Goal: Task Accomplishment & Management: Manage account settings

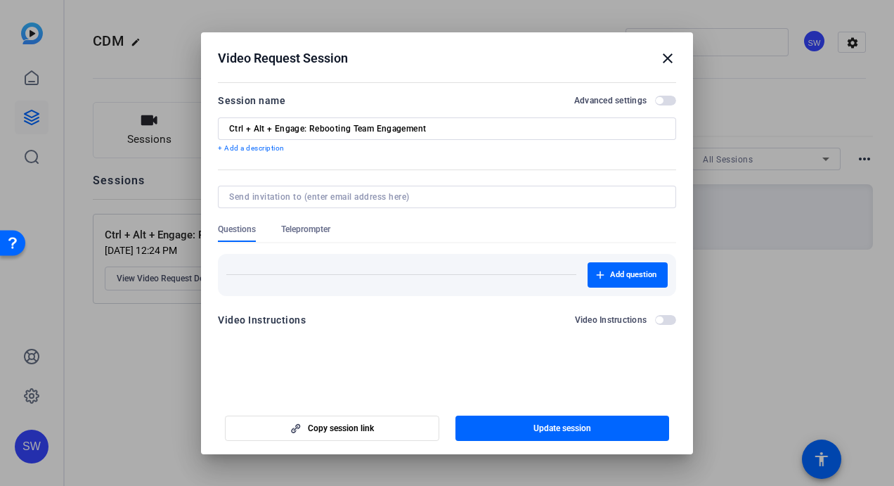
click at [667, 58] on mat-icon "close" at bounding box center [668, 58] width 17 height 17
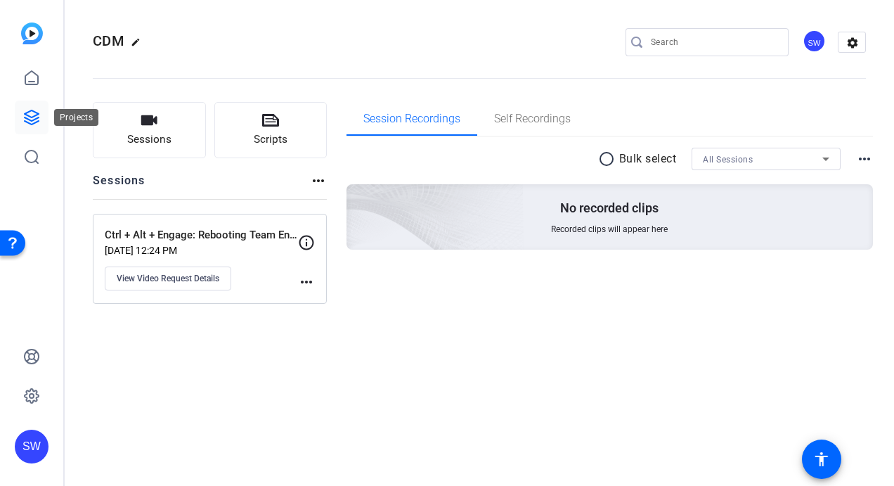
click at [31, 115] on icon at bounding box center [31, 117] width 17 height 17
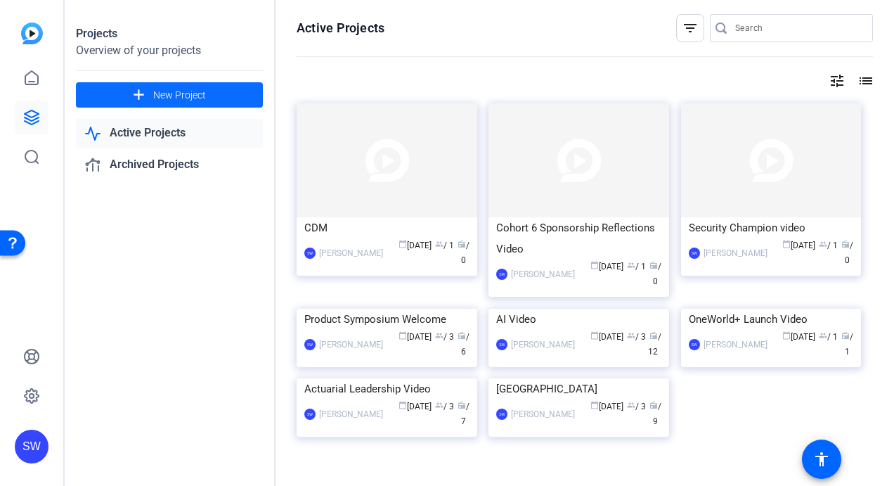
click at [159, 96] on span "New Project" at bounding box center [179, 95] width 53 height 15
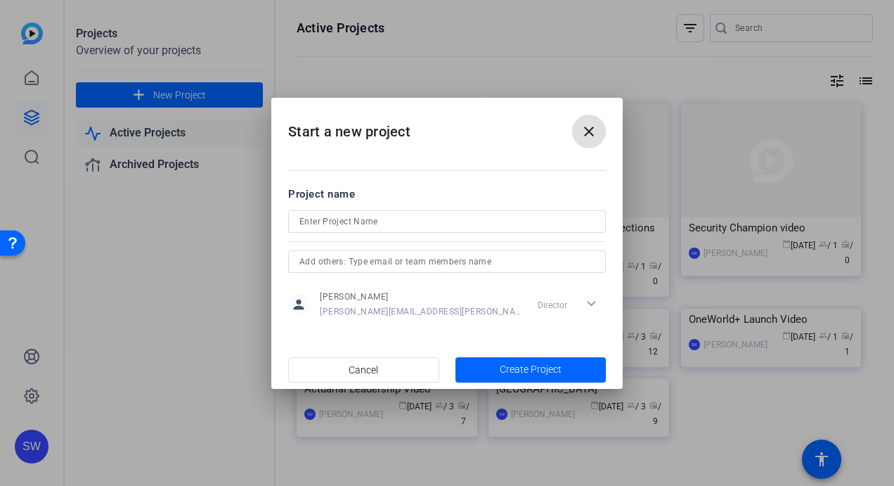
click at [340, 214] on input at bounding box center [447, 221] width 295 height 17
paste input "Customer Appreciation Video Recording"
type input "Customer Appreciation Video Recording"
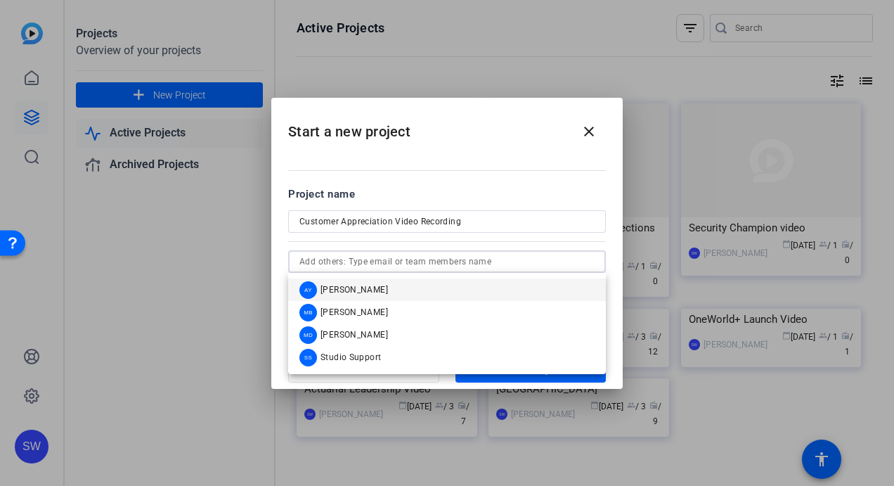
click at [459, 263] on input "text" at bounding box center [447, 261] width 295 height 17
click at [381, 290] on span "[PERSON_NAME]" at bounding box center [355, 289] width 68 height 11
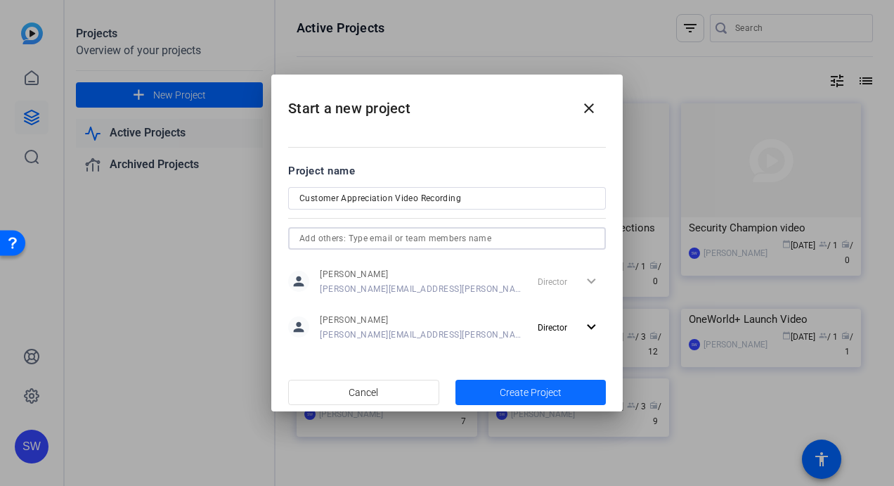
click at [518, 390] on span "Create Project" at bounding box center [531, 392] width 62 height 15
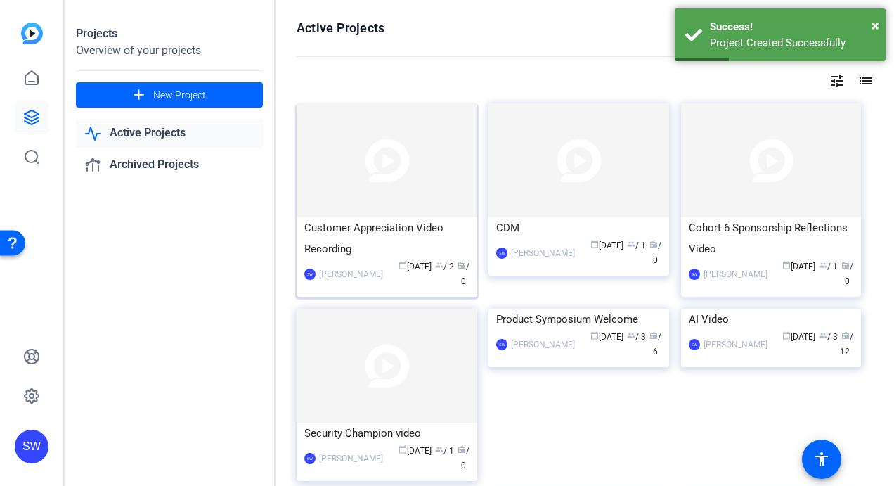
click at [399, 288] on mat-card-content "Customer Appreciation Video Recording SW [PERSON_NAME] calendar_today [DATE] gr…" at bounding box center [387, 258] width 188 height 83
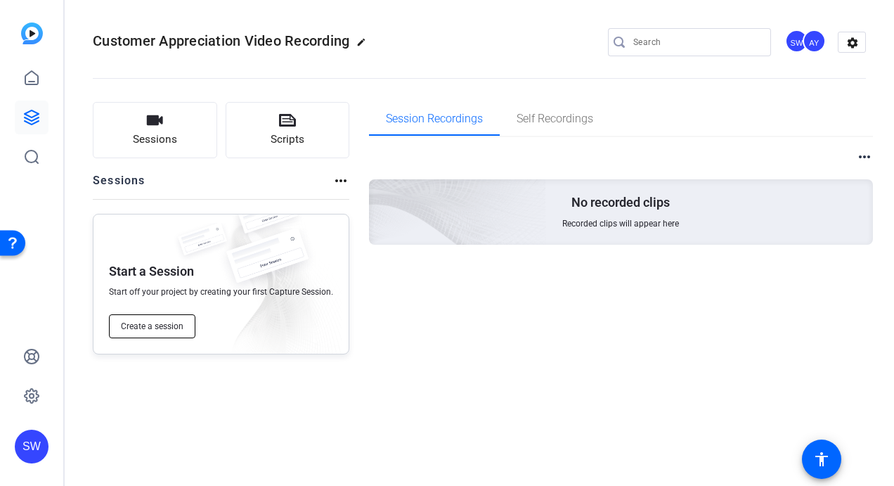
click at [148, 326] on span "Create a session" at bounding box center [152, 326] width 63 height 11
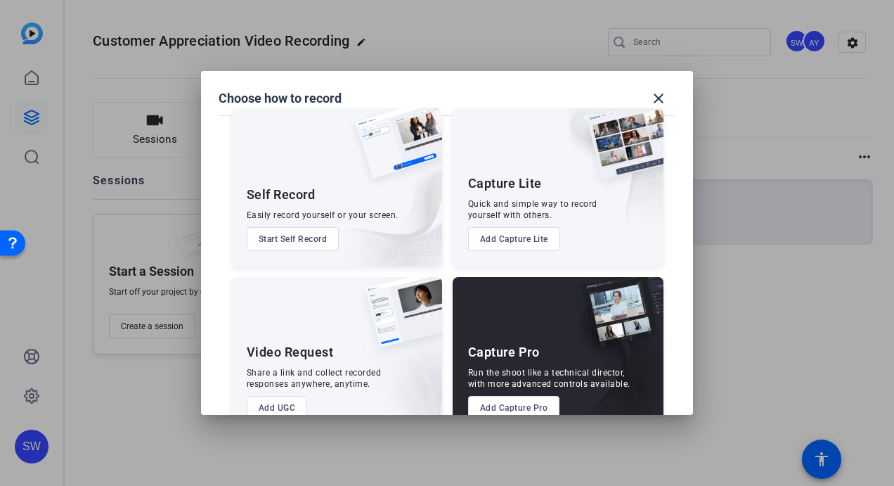
scroll to position [53, 0]
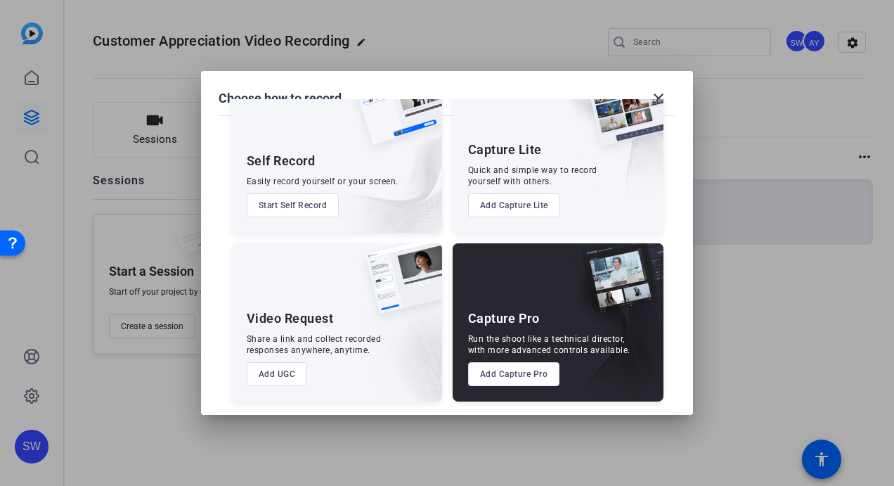
click at [496, 372] on button "Add Capture Pro" at bounding box center [514, 374] width 92 height 24
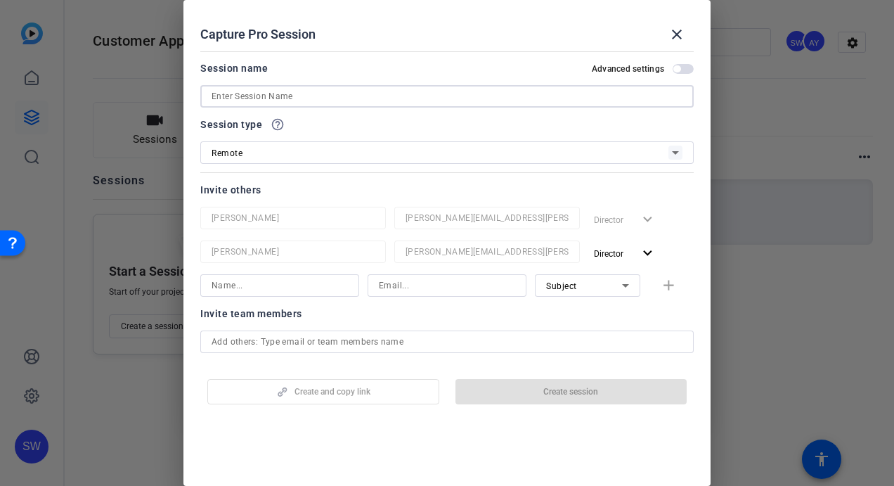
click at [295, 101] on input at bounding box center [447, 96] width 471 height 17
paste input "Customer Appreciation Video Recording"
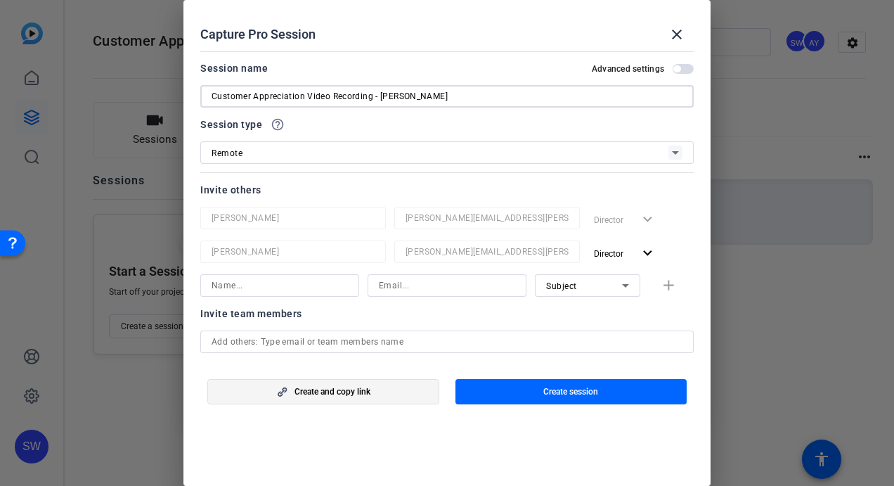
type input "Customer Appreciation Video Recording - [PERSON_NAME]"
click at [407, 401] on span "button" at bounding box center [323, 392] width 231 height 34
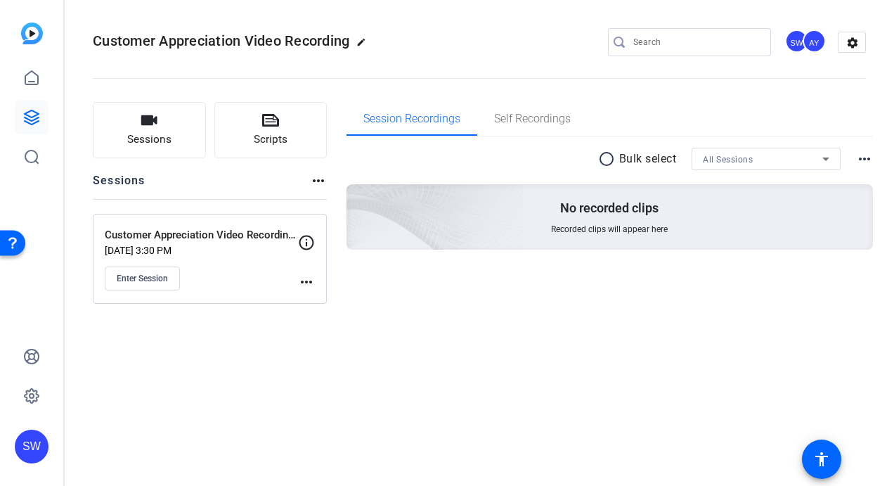
click at [496, 46] on div "Customer Appreciation Video Recording edit SW AY settings" at bounding box center [480, 42] width 774 height 21
click at [267, 288] on div "Enter Session" at bounding box center [201, 279] width 193 height 24
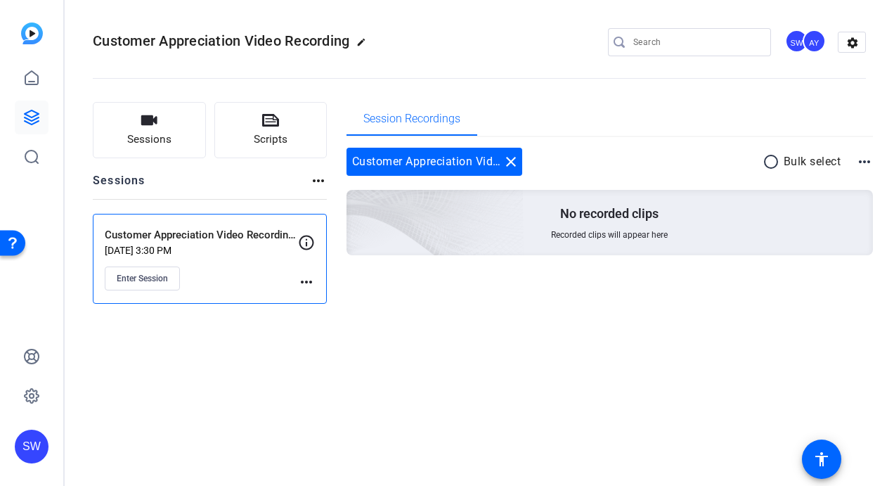
click at [305, 282] on mat-icon "more_horiz" at bounding box center [306, 282] width 17 height 17
click at [316, 302] on span "Edit Session" at bounding box center [341, 301] width 64 height 17
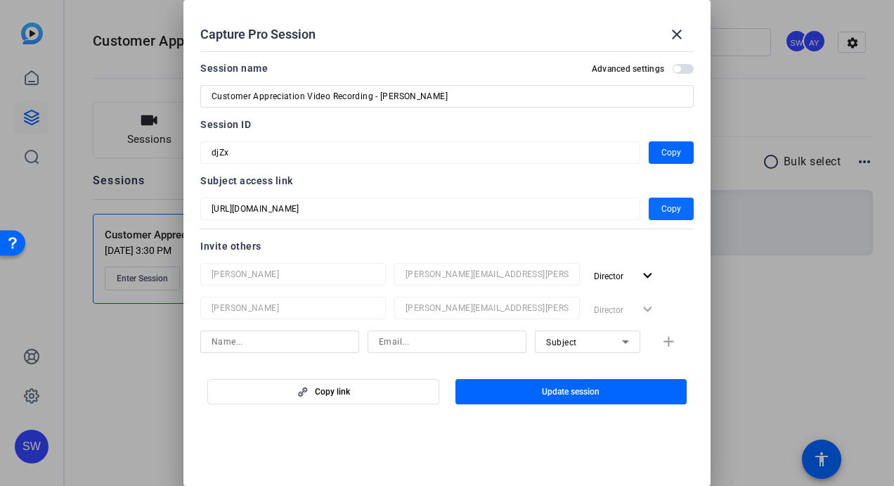
click at [654, 210] on span "button" at bounding box center [671, 209] width 45 height 34
click at [681, 31] on mat-icon "close" at bounding box center [677, 34] width 17 height 17
